Goal: Task Accomplishment & Management: Complete application form

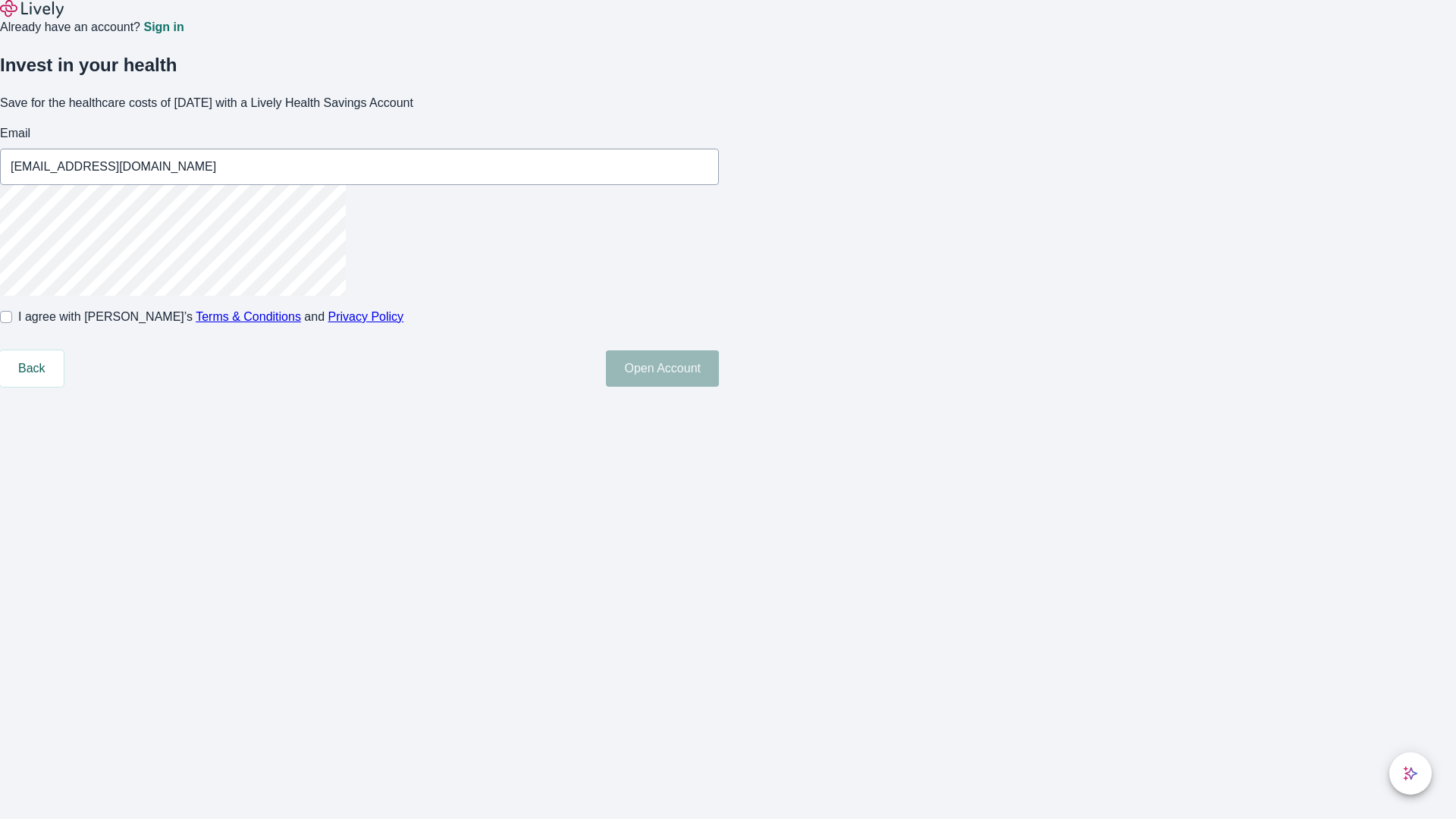
click at [12, 323] on input "I agree with Lively’s Terms & Conditions and Privacy Policy" at bounding box center [6, 316] width 12 height 12
checkbox input "true"
click at [719, 387] on button "Open Account" at bounding box center [662, 368] width 113 height 36
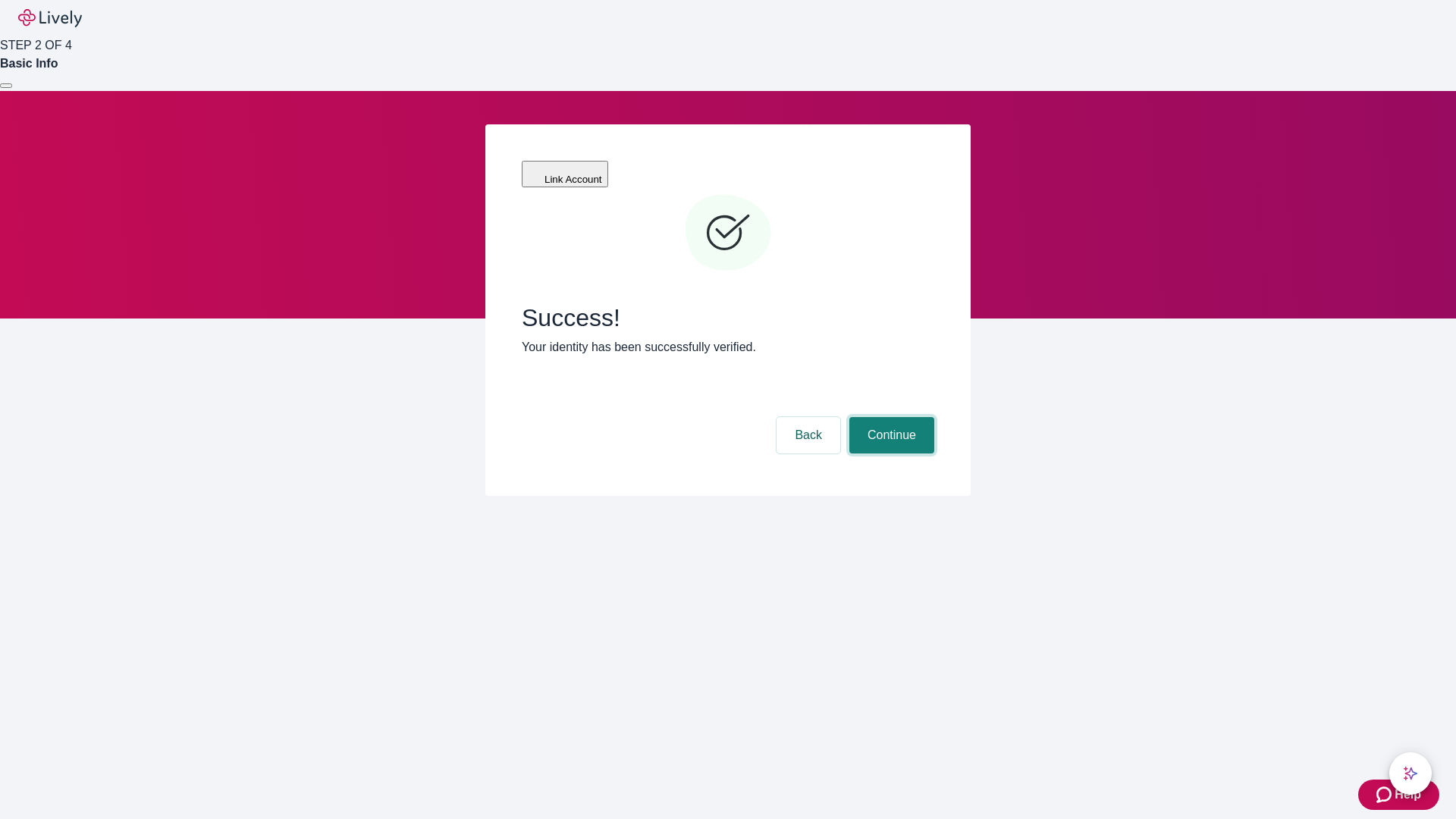
click at [889, 417] on button "Continue" at bounding box center [891, 435] width 85 height 36
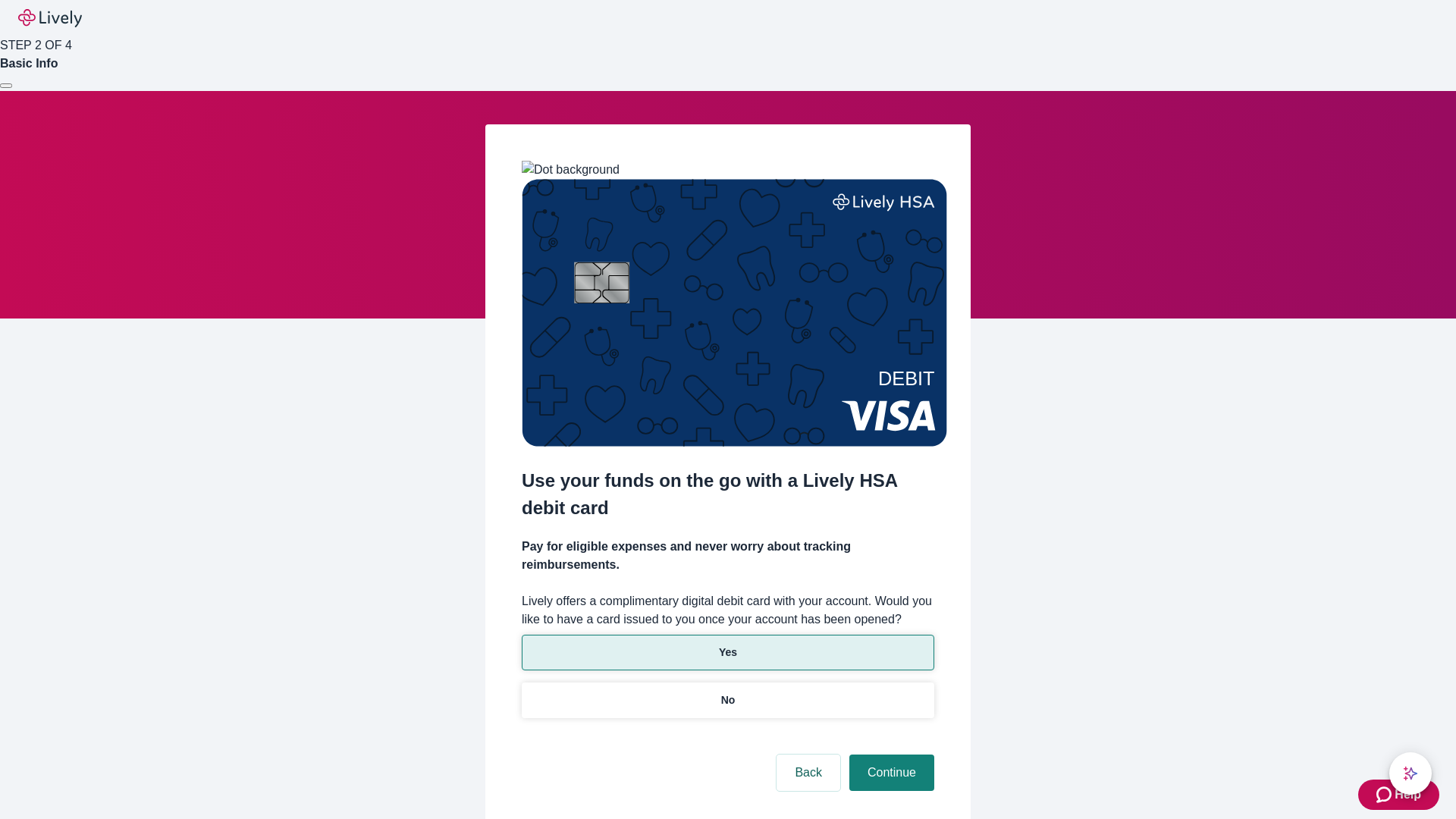
click at [728, 645] on p "Yes" at bounding box center [728, 652] width 19 height 16
click at [889, 754] on button "Continue" at bounding box center [891, 772] width 85 height 36
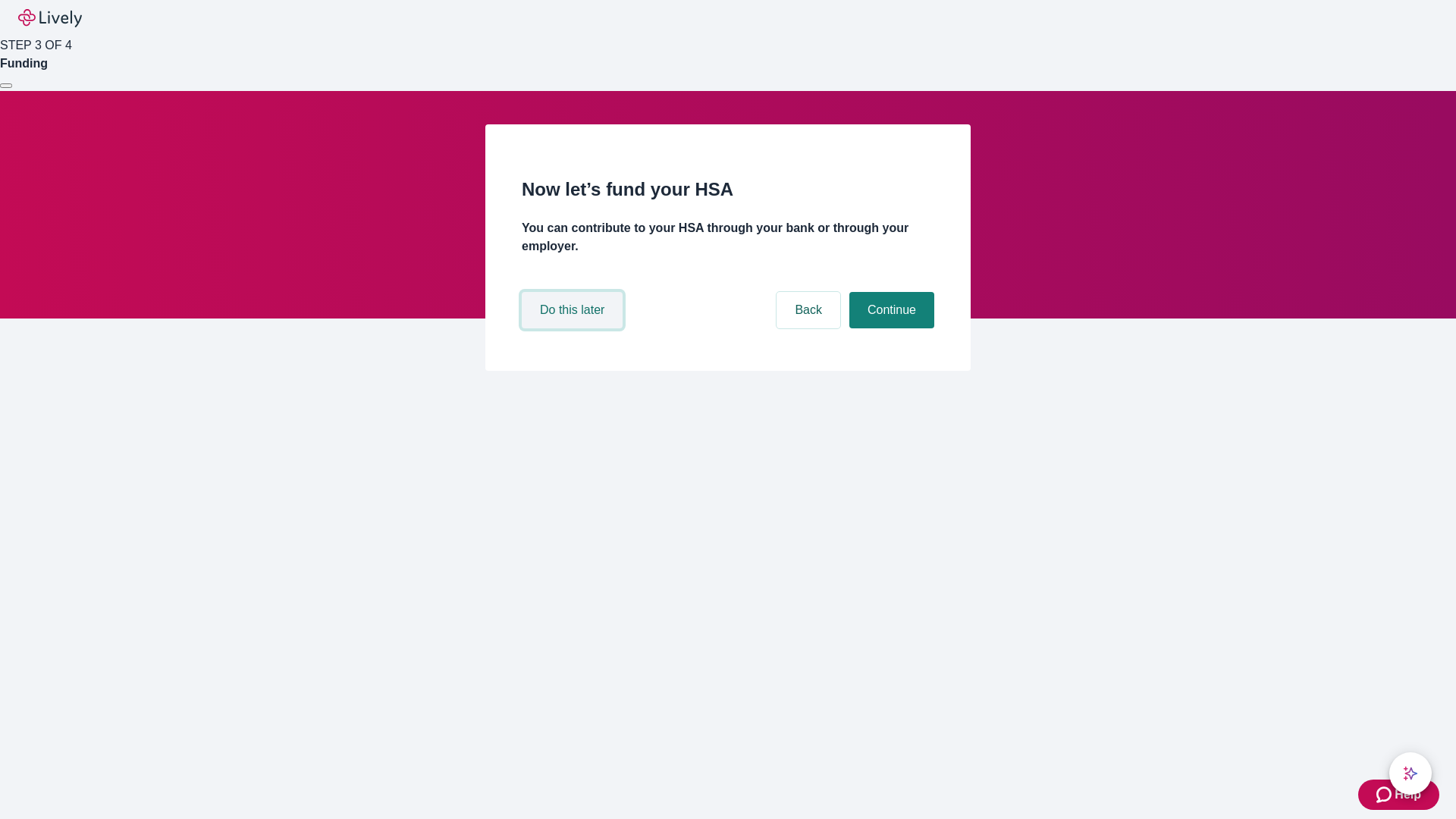
click at [574, 328] on button "Do this later" at bounding box center [572, 310] width 101 height 36
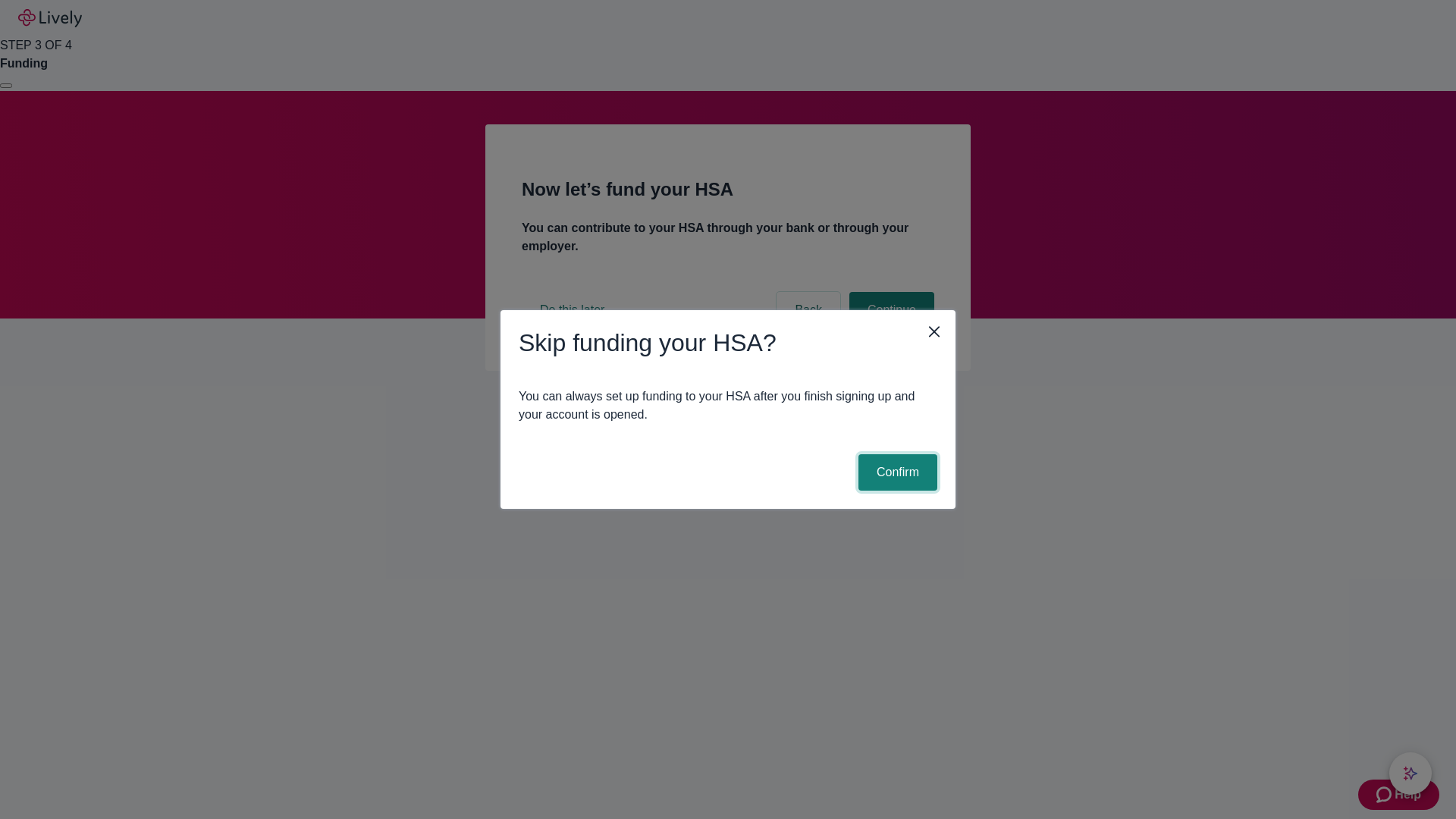
click at [895, 472] on button "Confirm" at bounding box center [897, 472] width 79 height 36
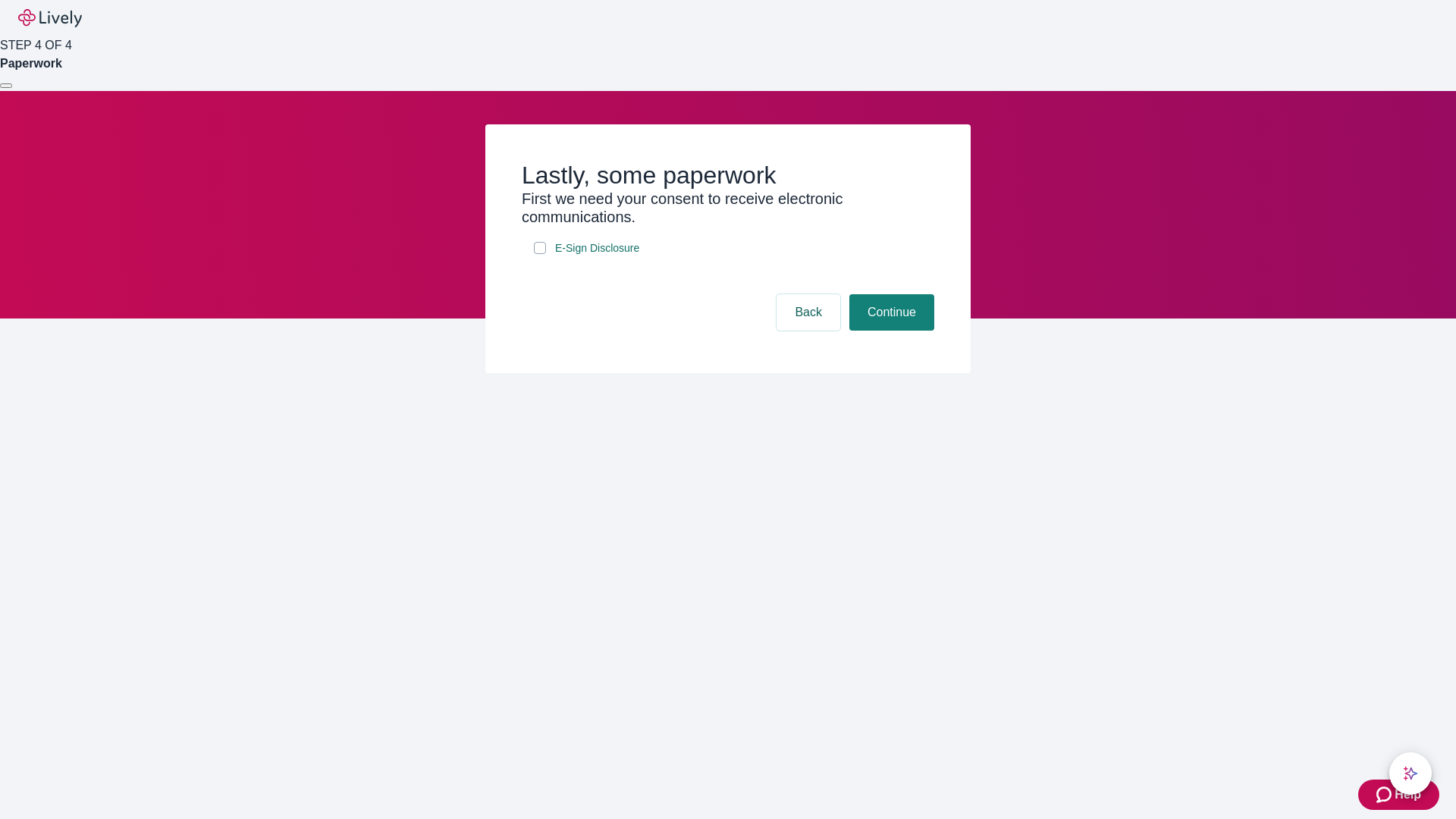
click at [540, 254] on input "E-Sign Disclosure" at bounding box center [540, 248] width 12 height 12
checkbox input "true"
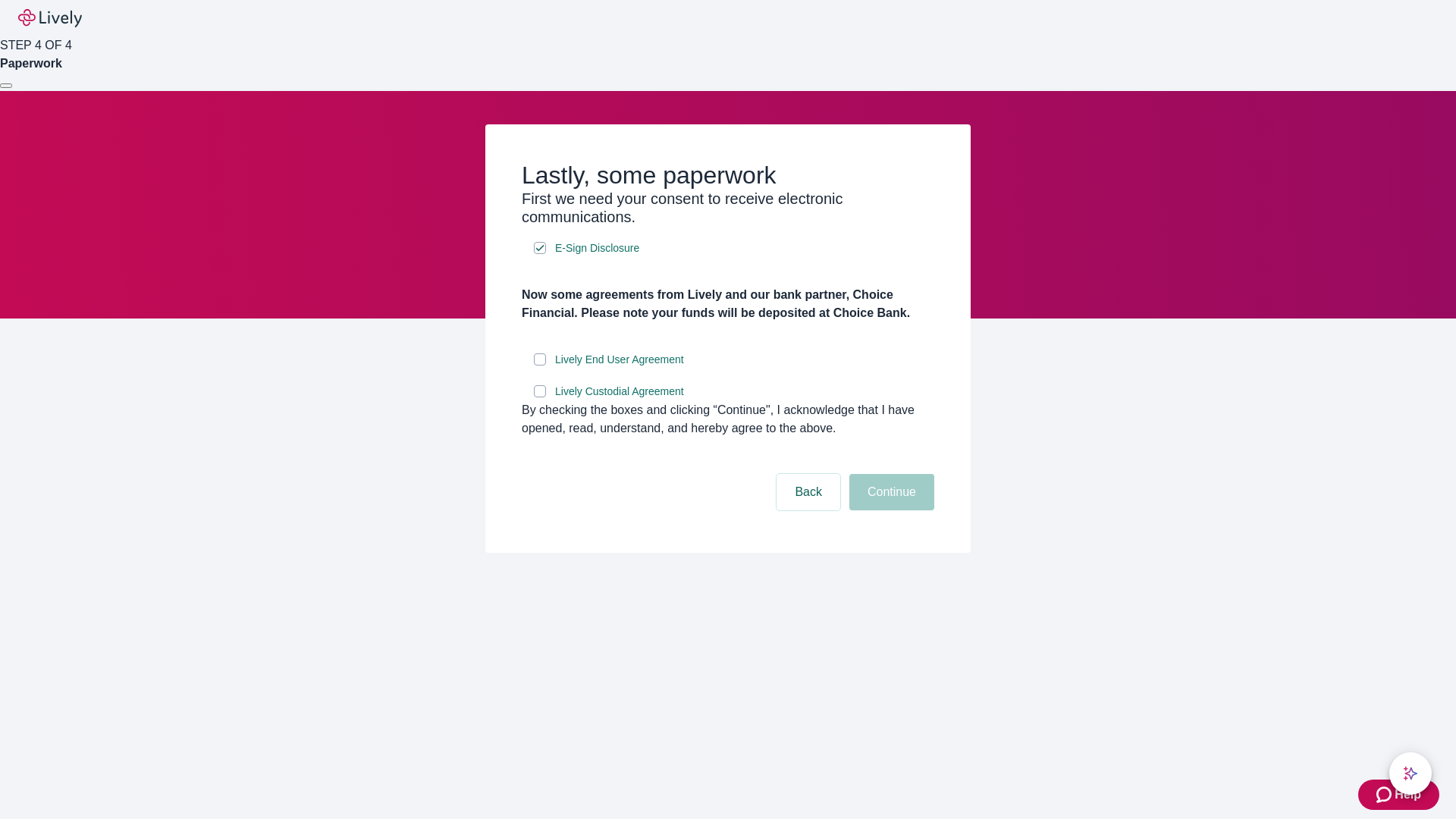
click at [540, 365] on input "Lively End User Agreement" at bounding box center [540, 360] width 12 height 12
checkbox input "true"
click at [540, 398] on input "Lively Custodial Agreement" at bounding box center [540, 391] width 12 height 12
checkbox input "true"
click at [889, 510] on button "Continue" at bounding box center [891, 492] width 85 height 36
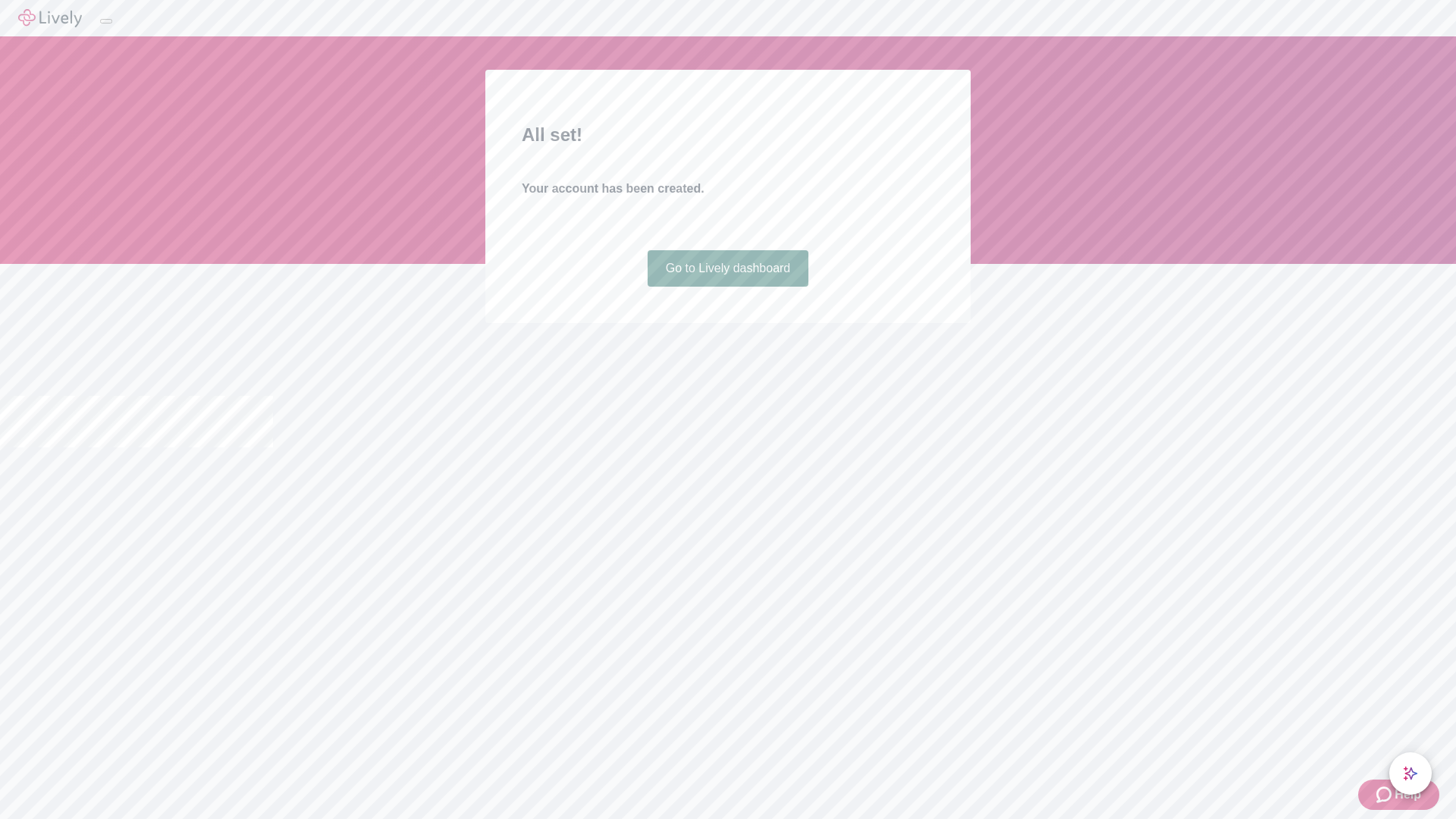
click at [728, 287] on link "Go to Lively dashboard" at bounding box center [728, 268] width 162 height 36
